Goal: Task Accomplishment & Management: Manage account settings

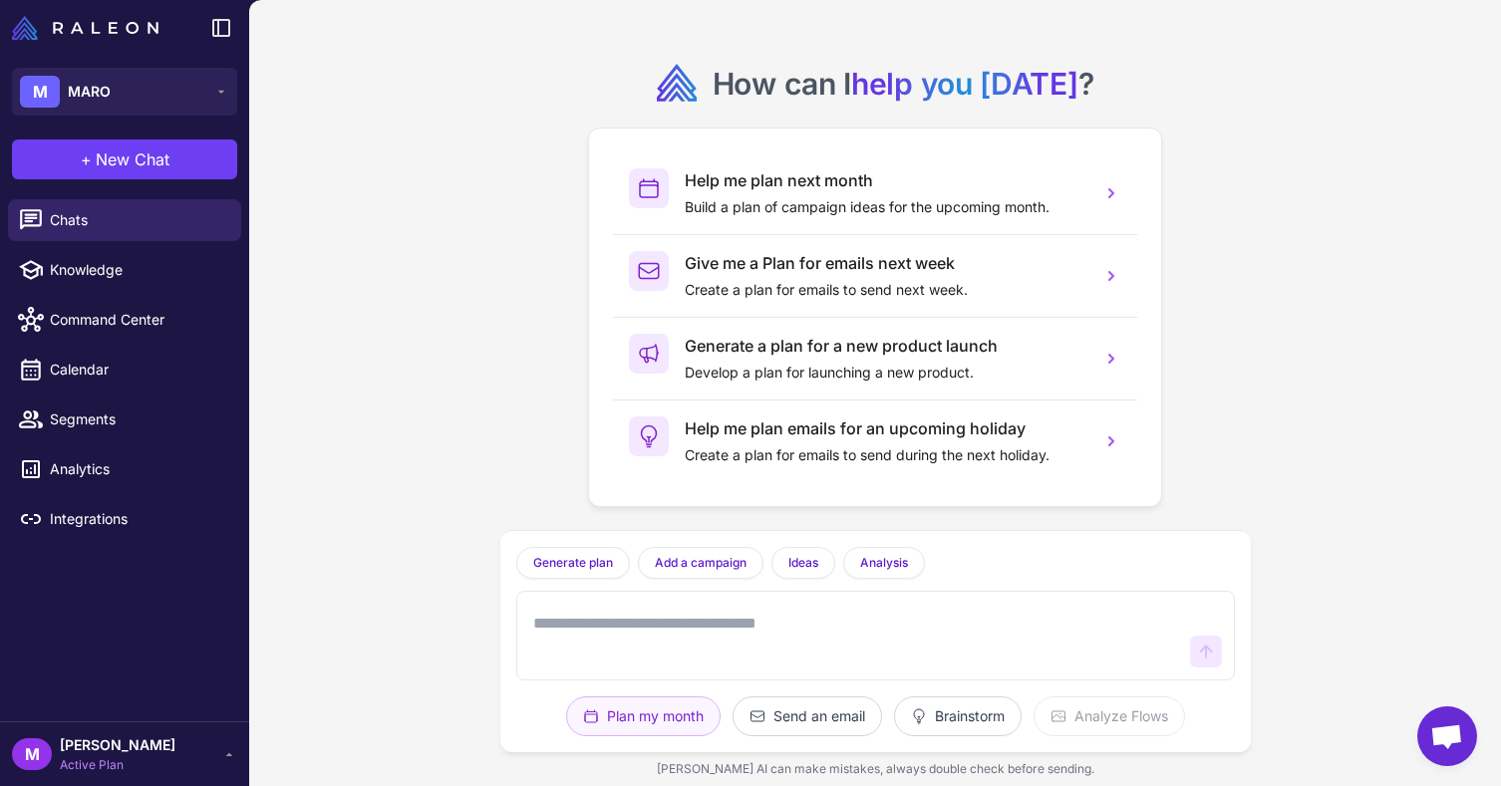
click at [86, 746] on span "[PERSON_NAME]" at bounding box center [118, 745] width 116 height 22
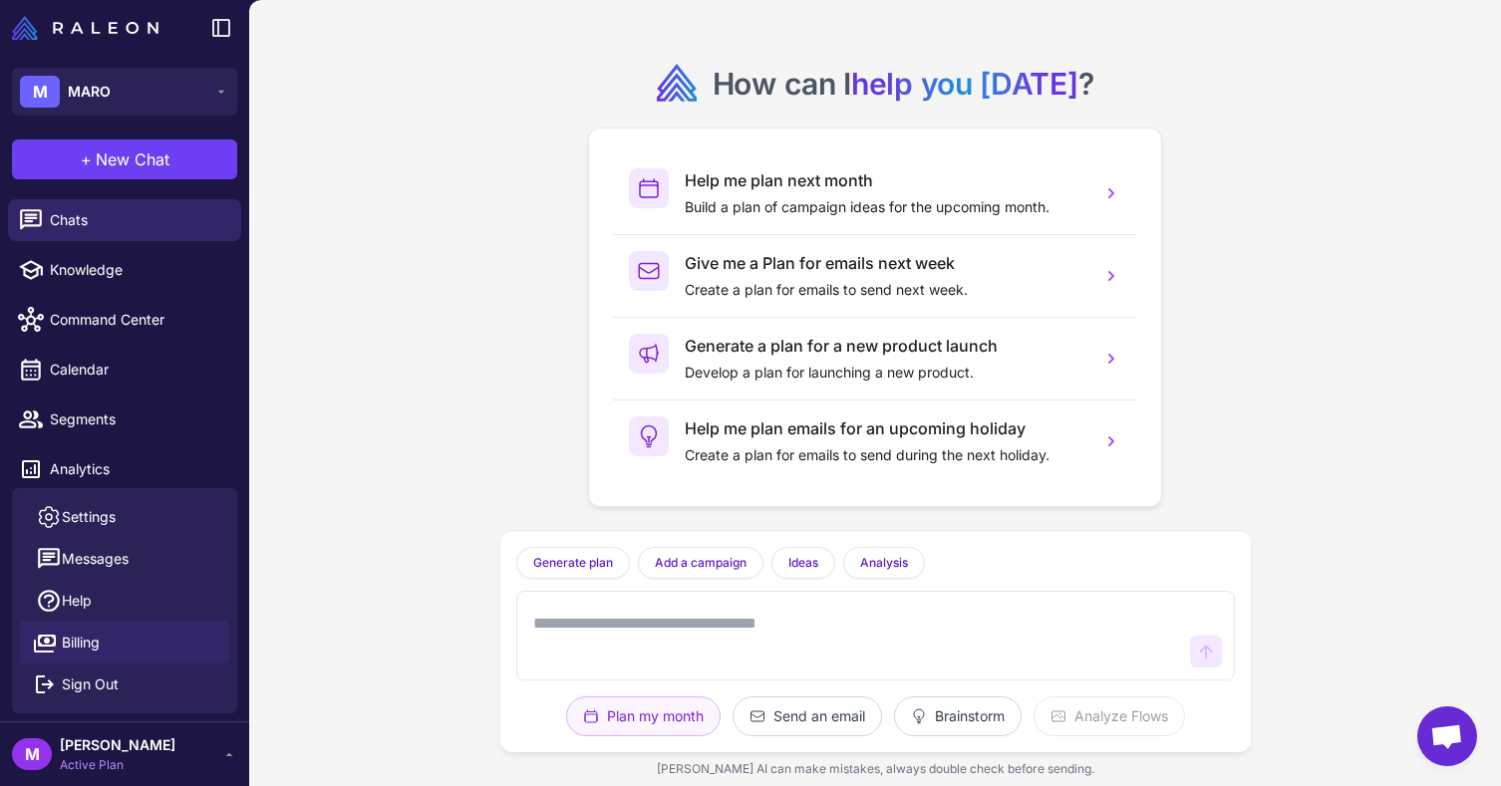
click at [92, 633] on span "Billing" at bounding box center [81, 643] width 38 height 22
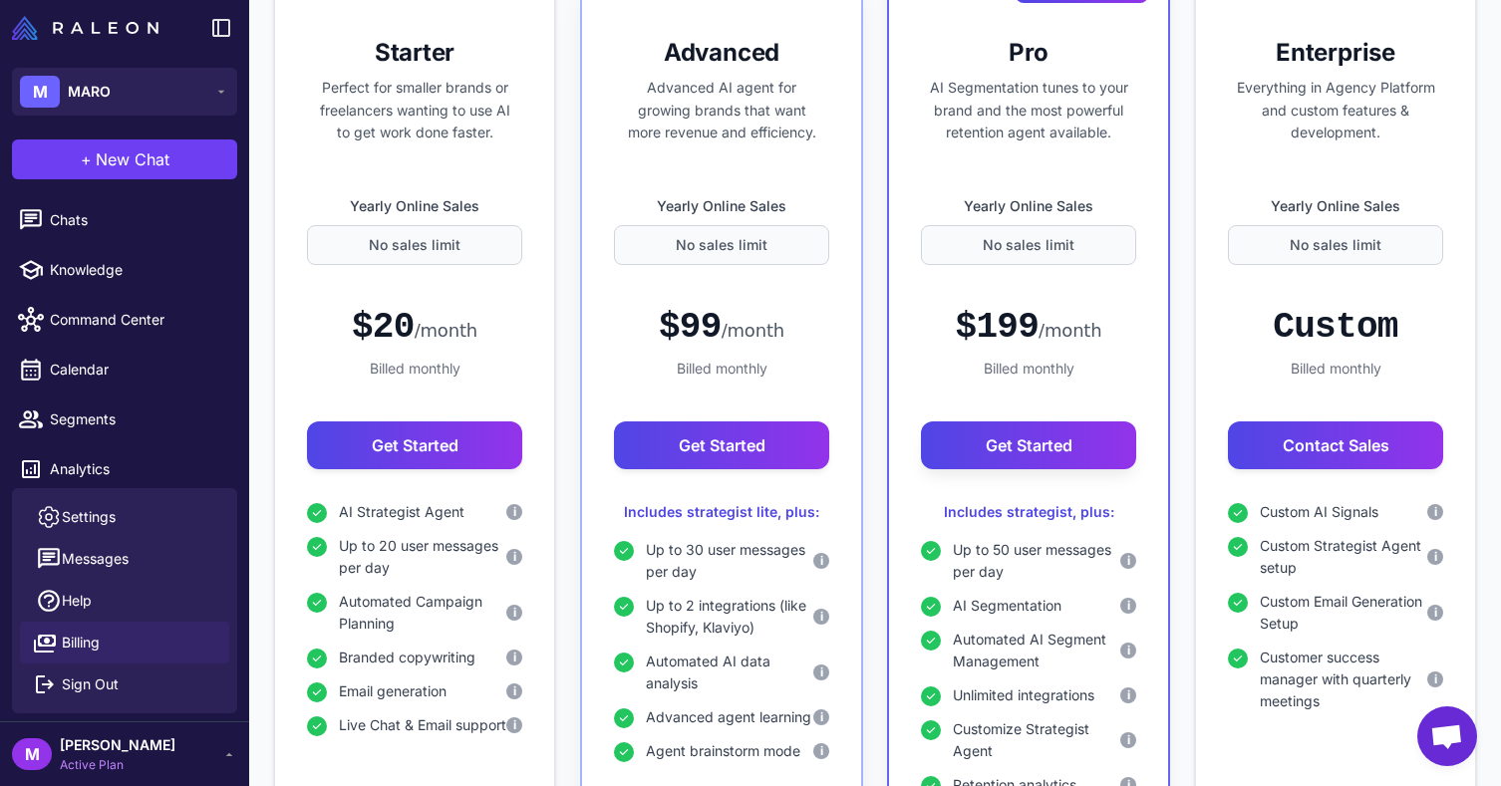
scroll to position [530, 0]
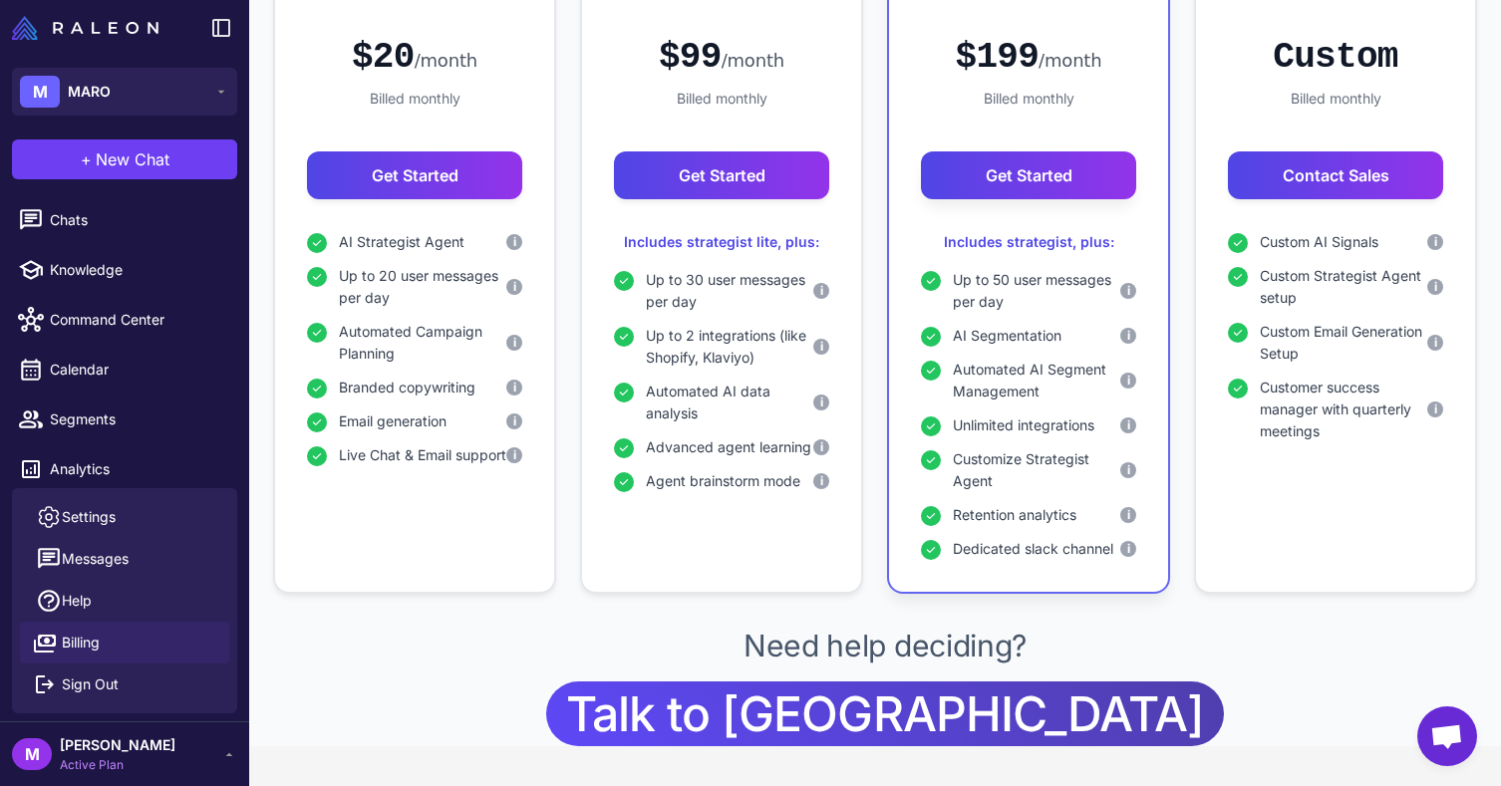
click at [193, 759] on div "M [PERSON_NAME] Active Plan" at bounding box center [124, 754] width 225 height 40
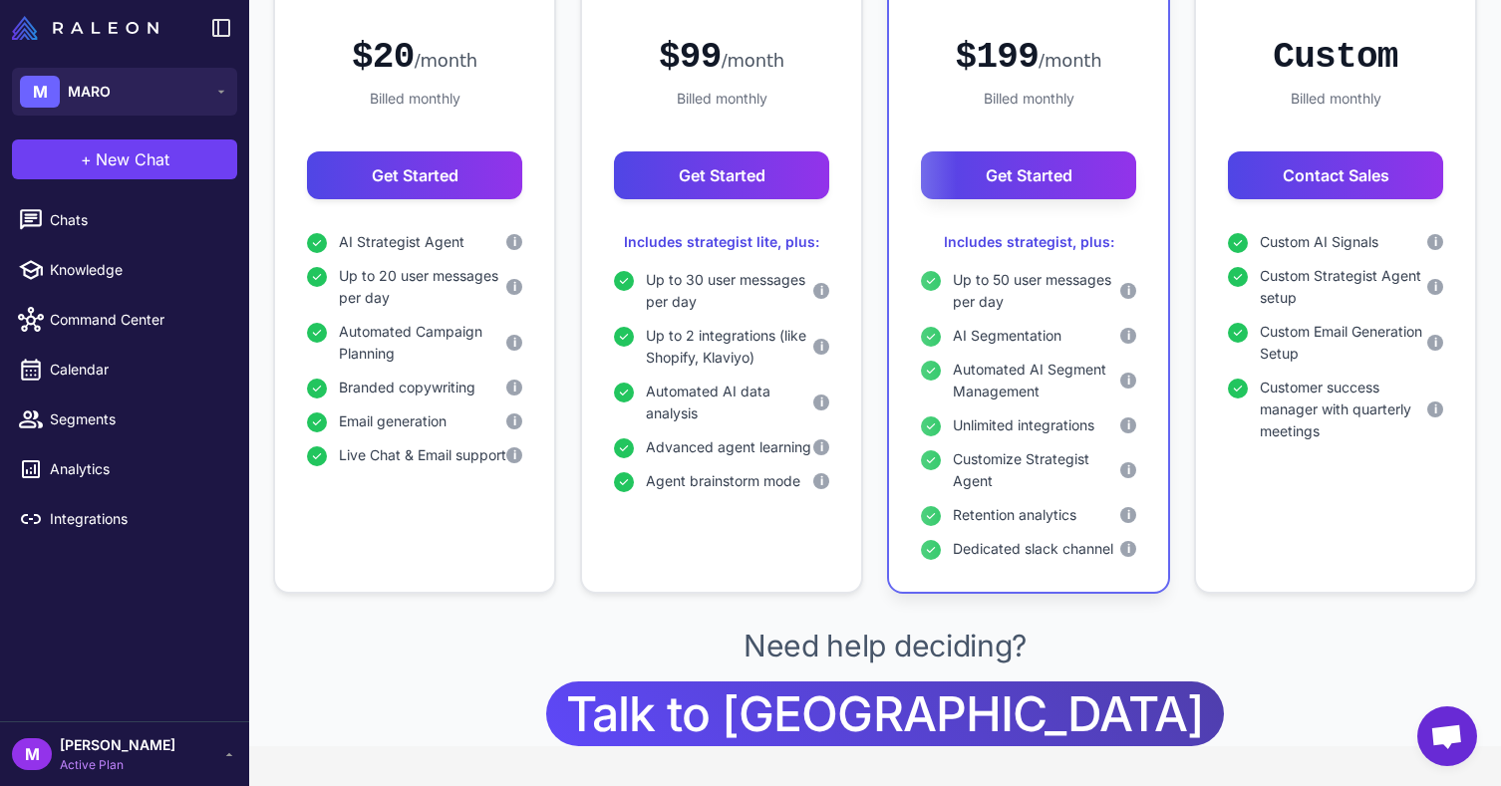
click at [117, 756] on span "Active Plan" at bounding box center [118, 765] width 116 height 18
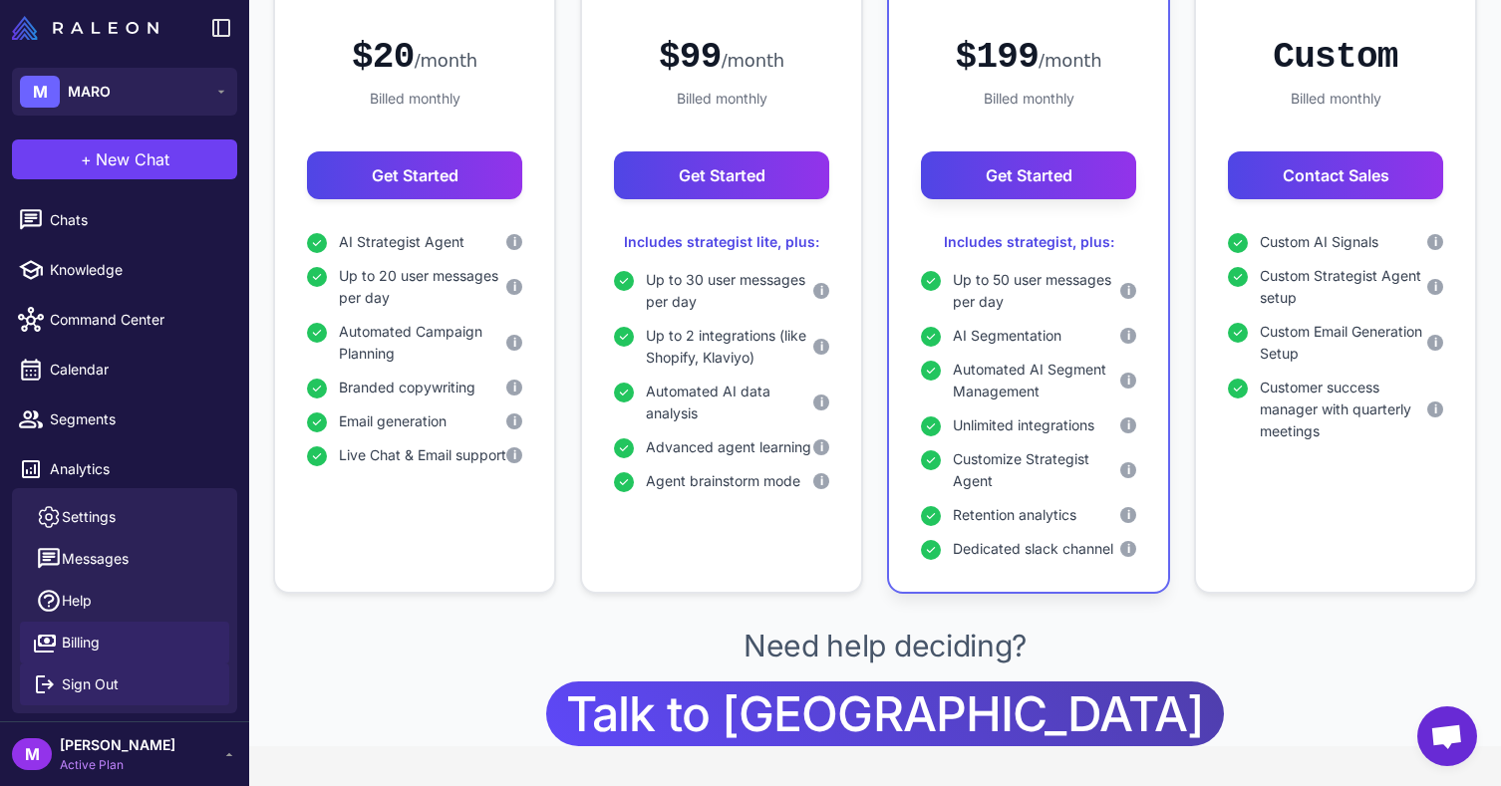
click at [109, 682] on span "Sign Out" at bounding box center [90, 685] width 57 height 22
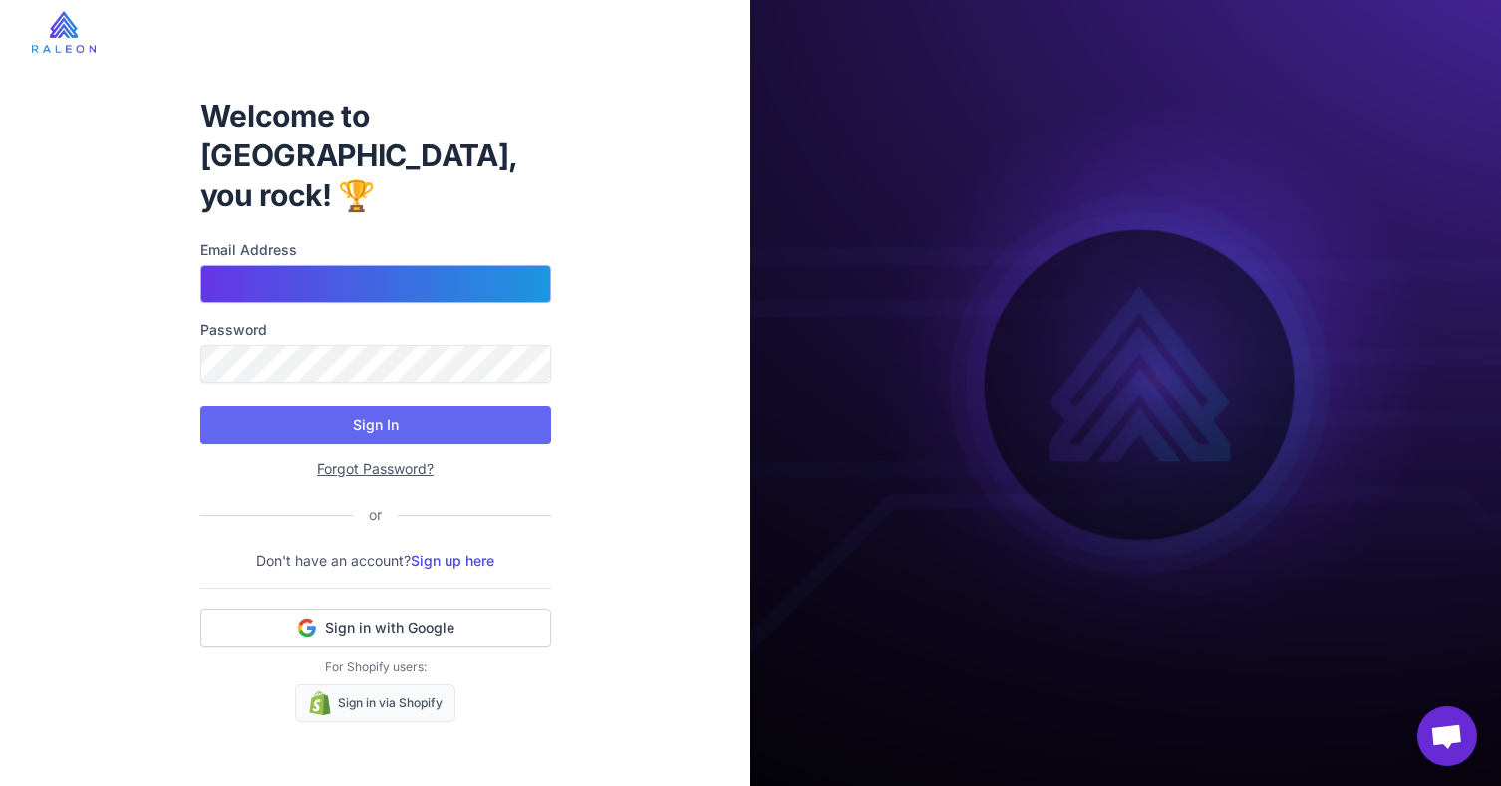
click at [328, 265] on input "Email Address" at bounding box center [375, 284] width 351 height 38
type input "**"
click at [332, 265] on input "Email Address" at bounding box center [375, 284] width 351 height 38
type input "**********"
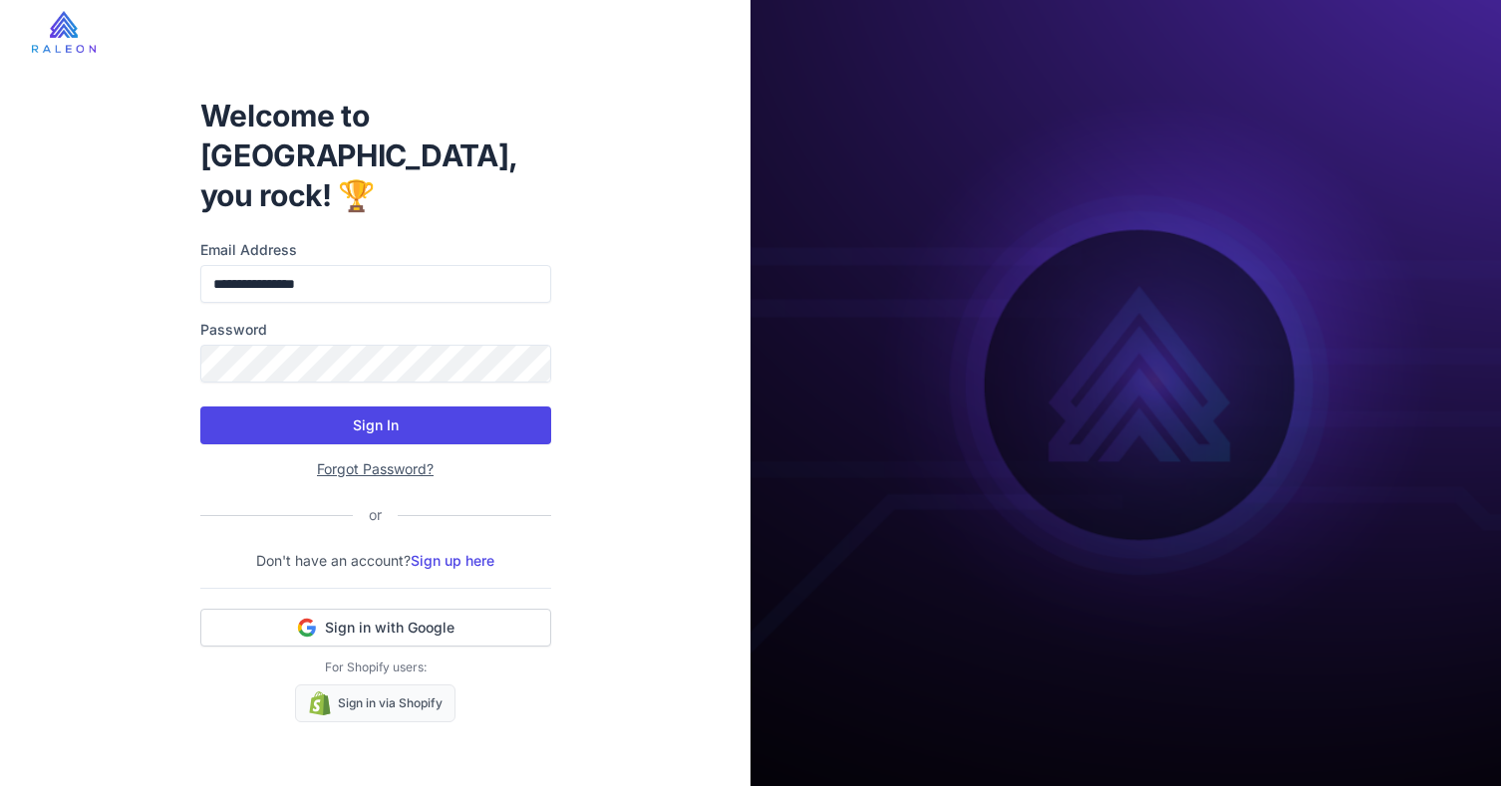
click at [374, 407] on button "Sign In" at bounding box center [375, 426] width 351 height 38
